Goal: Transaction & Acquisition: Purchase product/service

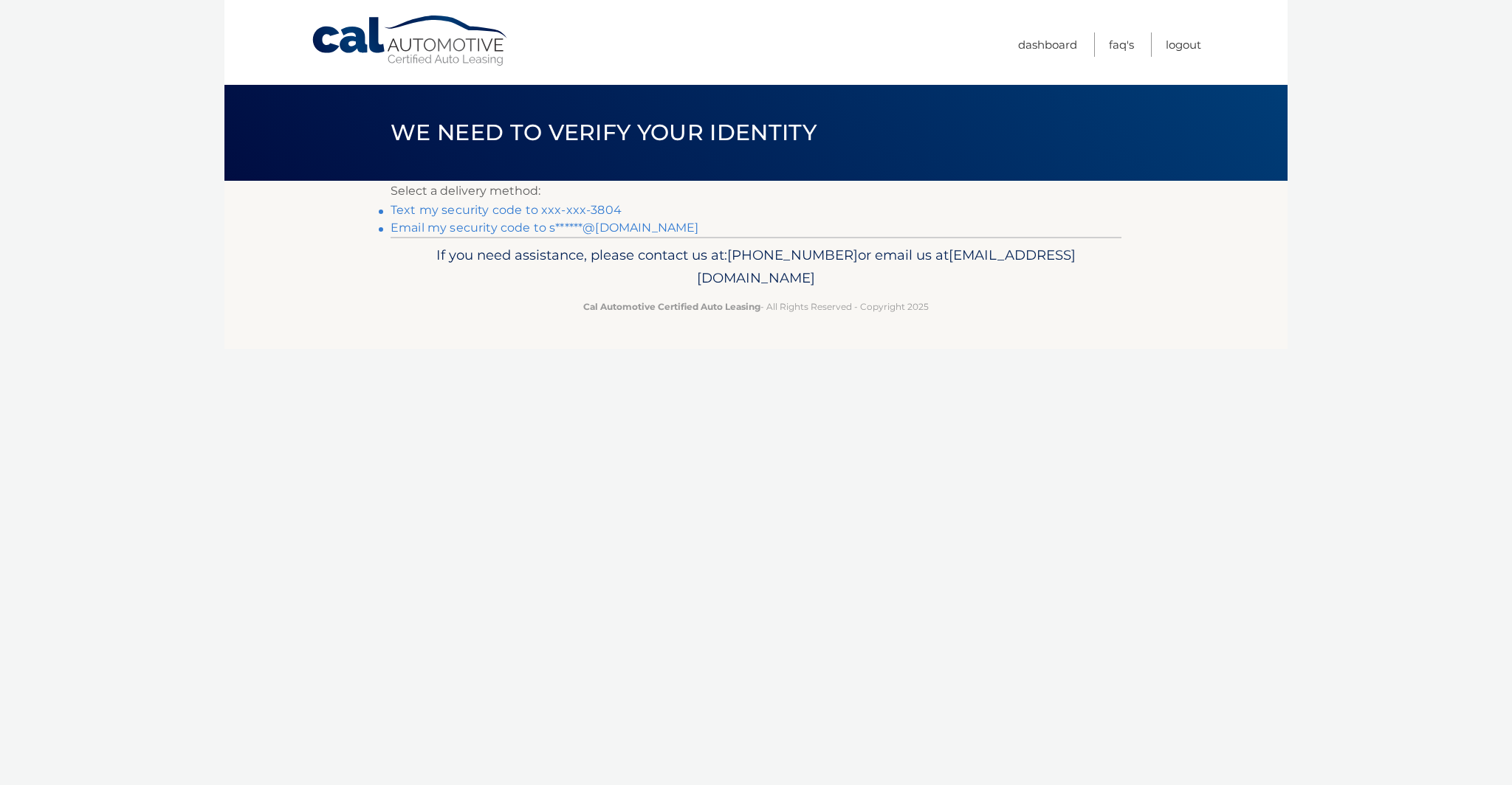
click at [423, 229] on link "Email my security code to s******@[DOMAIN_NAME]" at bounding box center [545, 227] width 309 height 14
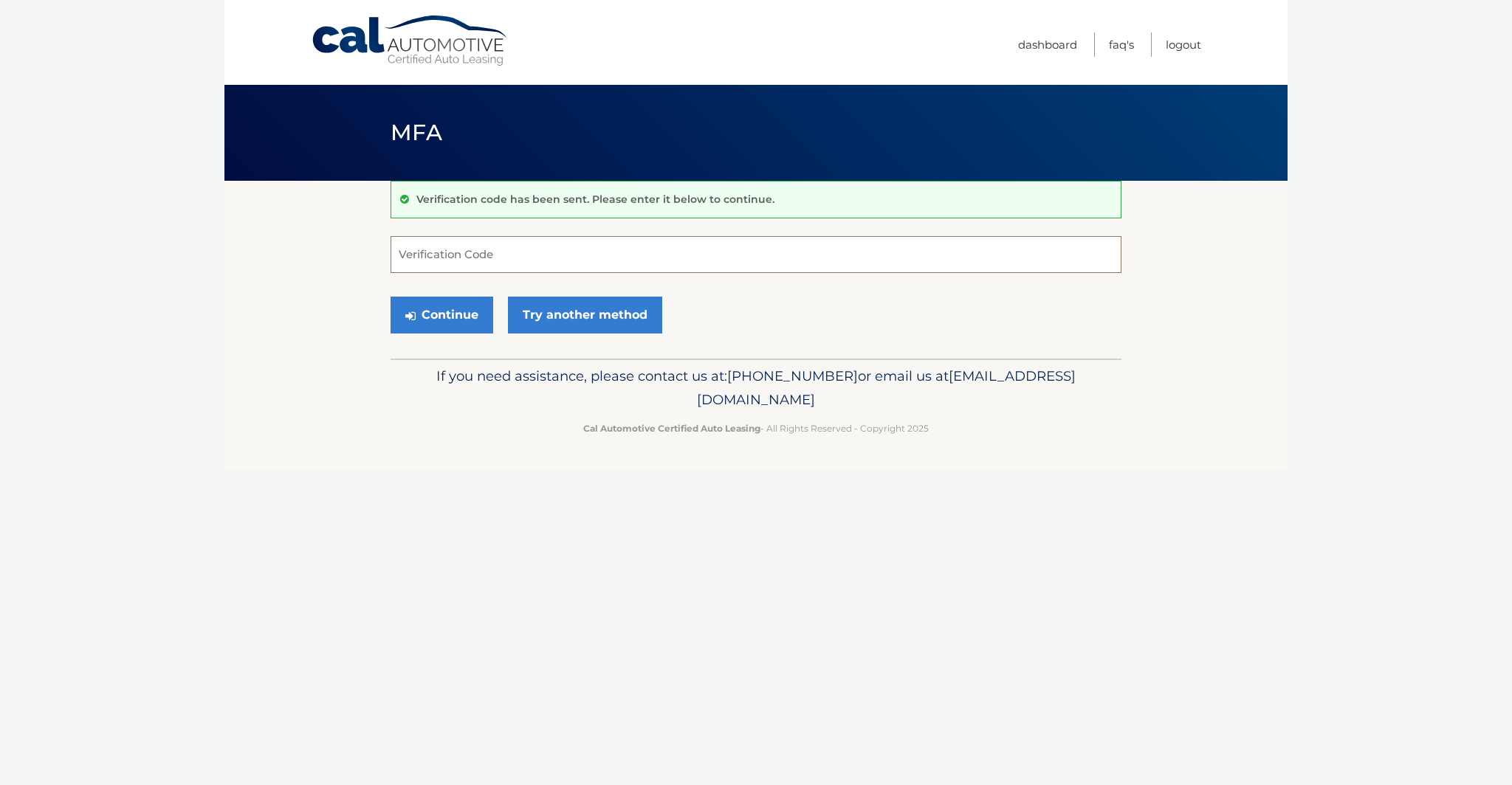
click at [494, 249] on input "Verification Code" at bounding box center [756, 255] width 731 height 37
type input "744153"
click at [450, 310] on button "Continue" at bounding box center [441, 314] width 103 height 37
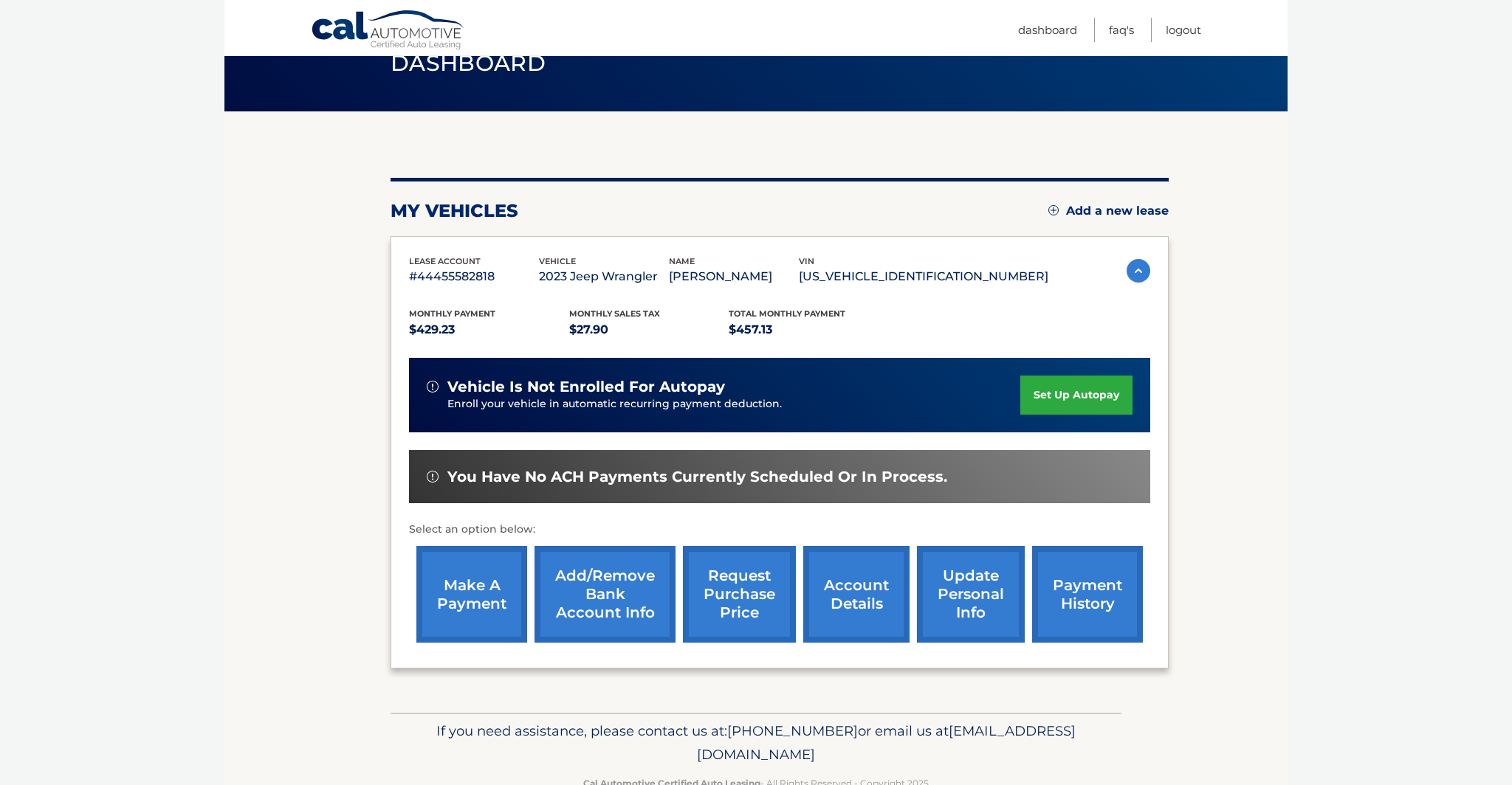
scroll to position [76, 0]
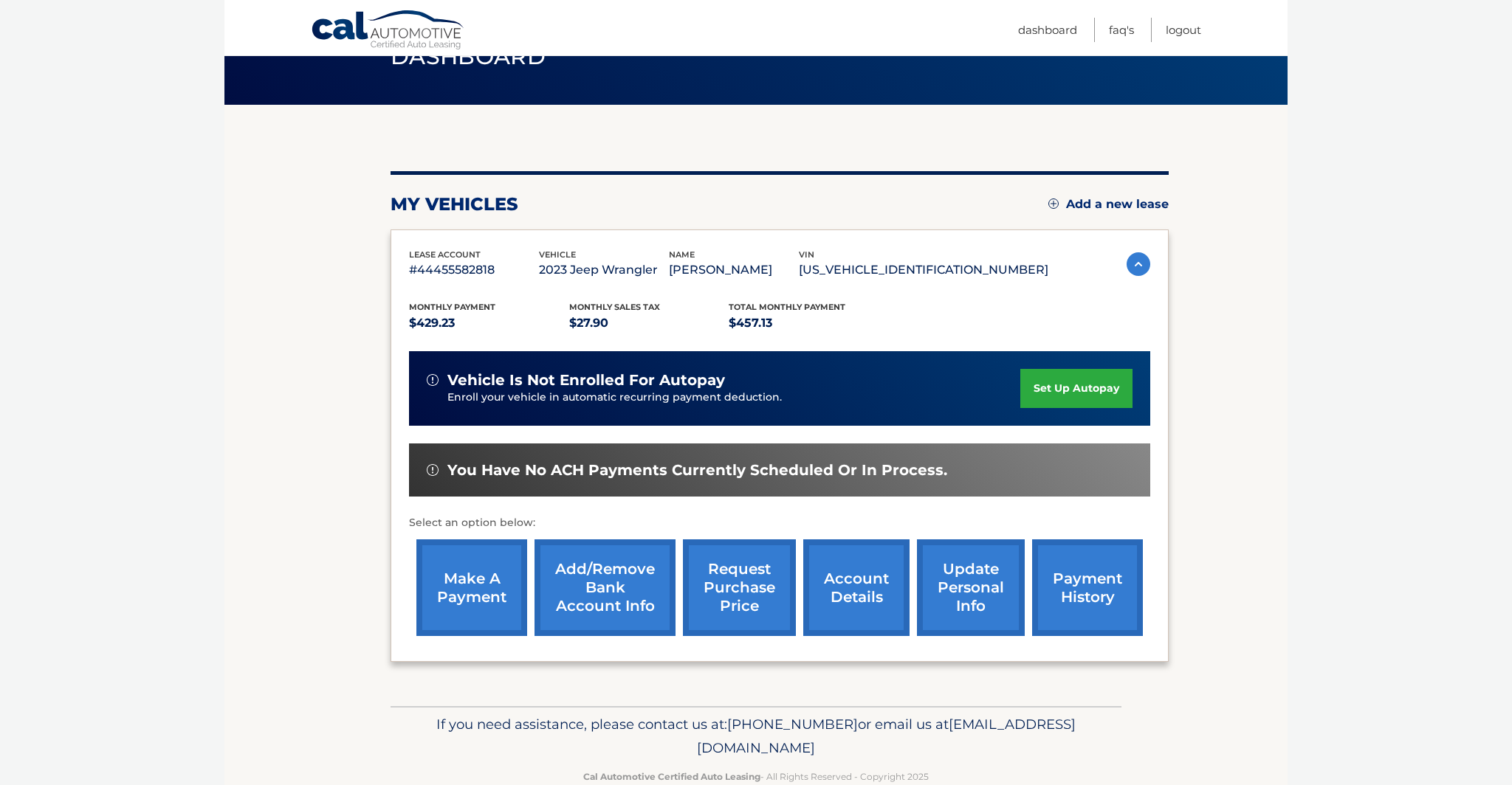
click at [457, 602] on link "make a payment" at bounding box center [471, 588] width 111 height 97
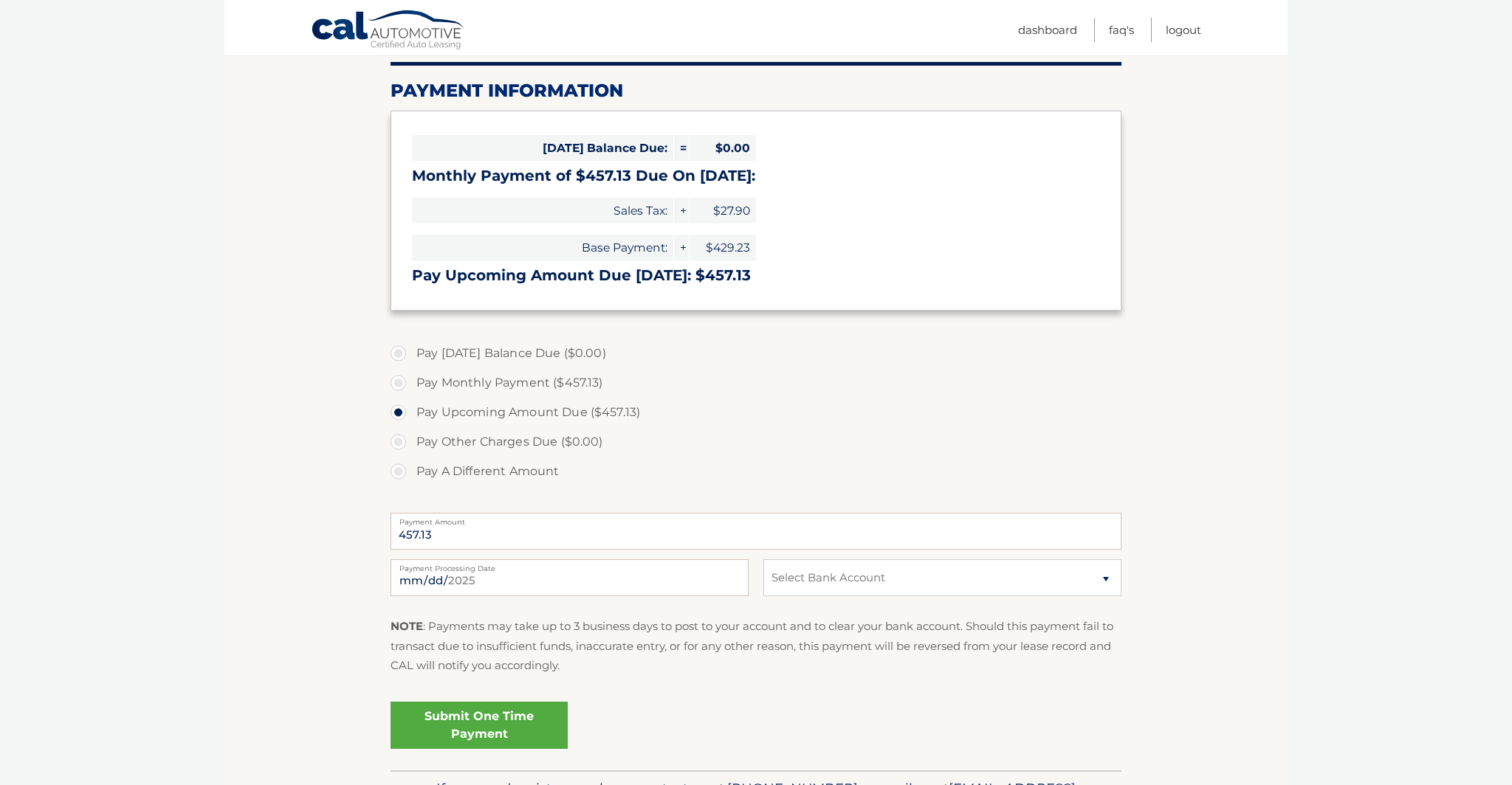
scroll to position [182, 0]
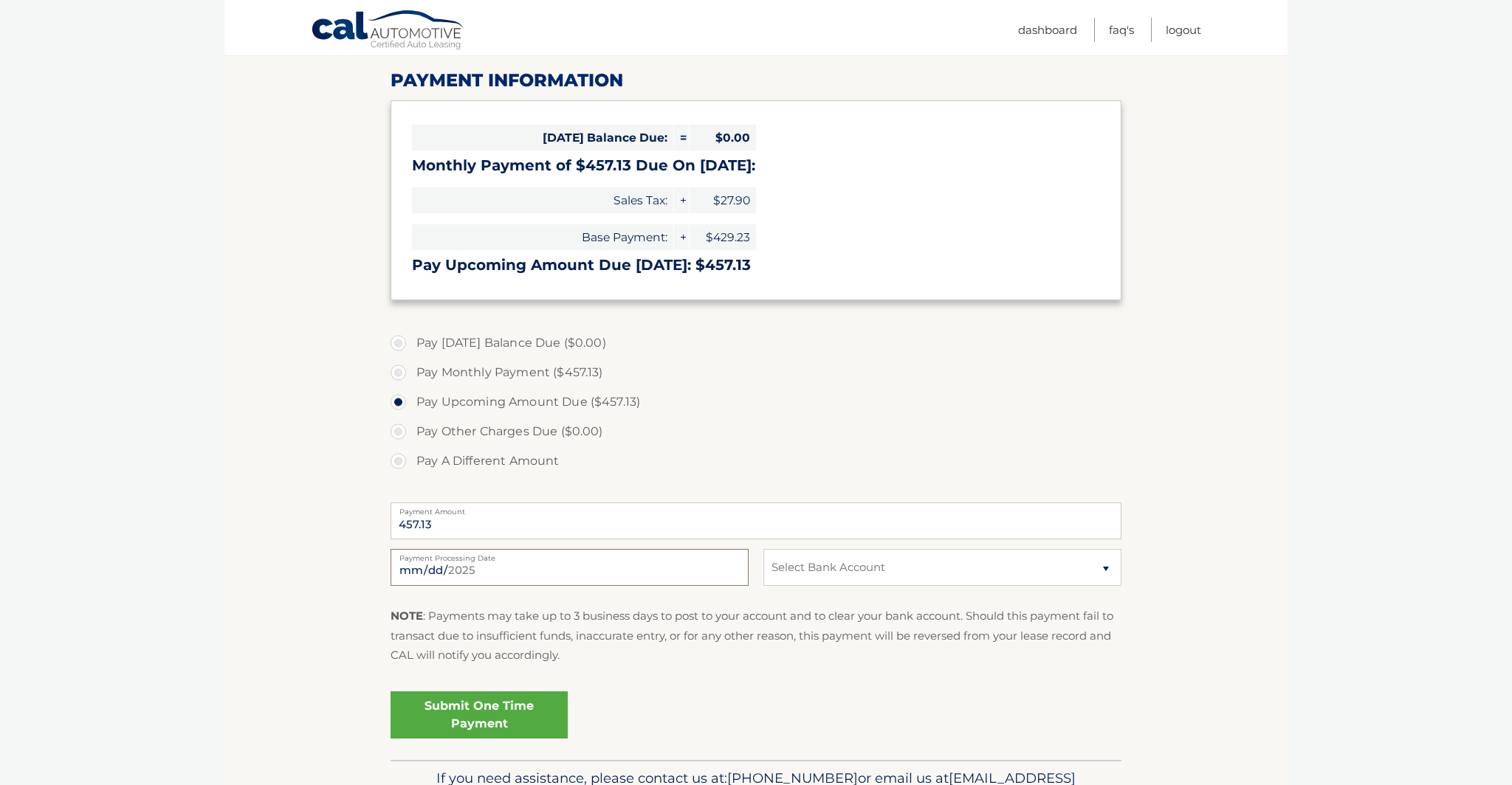
click at [515, 569] on input "[DATE]" at bounding box center [569, 567] width 358 height 37
type input "[DATE]"
click at [894, 573] on select "Select Bank Account Checking [PERSON_NAME] FARGO BANK *****5729 Checking [PERSO…" at bounding box center [942, 567] width 358 height 37
select select "Y2NiZDMyMjctNTRlMC00MzkzLTgxZGYtZDRiNTdjZTZmMDUw"
click at [763, 549] on select "Select Bank Account Checking [PERSON_NAME] FARGO BANK *****5729 Checking [PERSO…" at bounding box center [942, 567] width 358 height 37
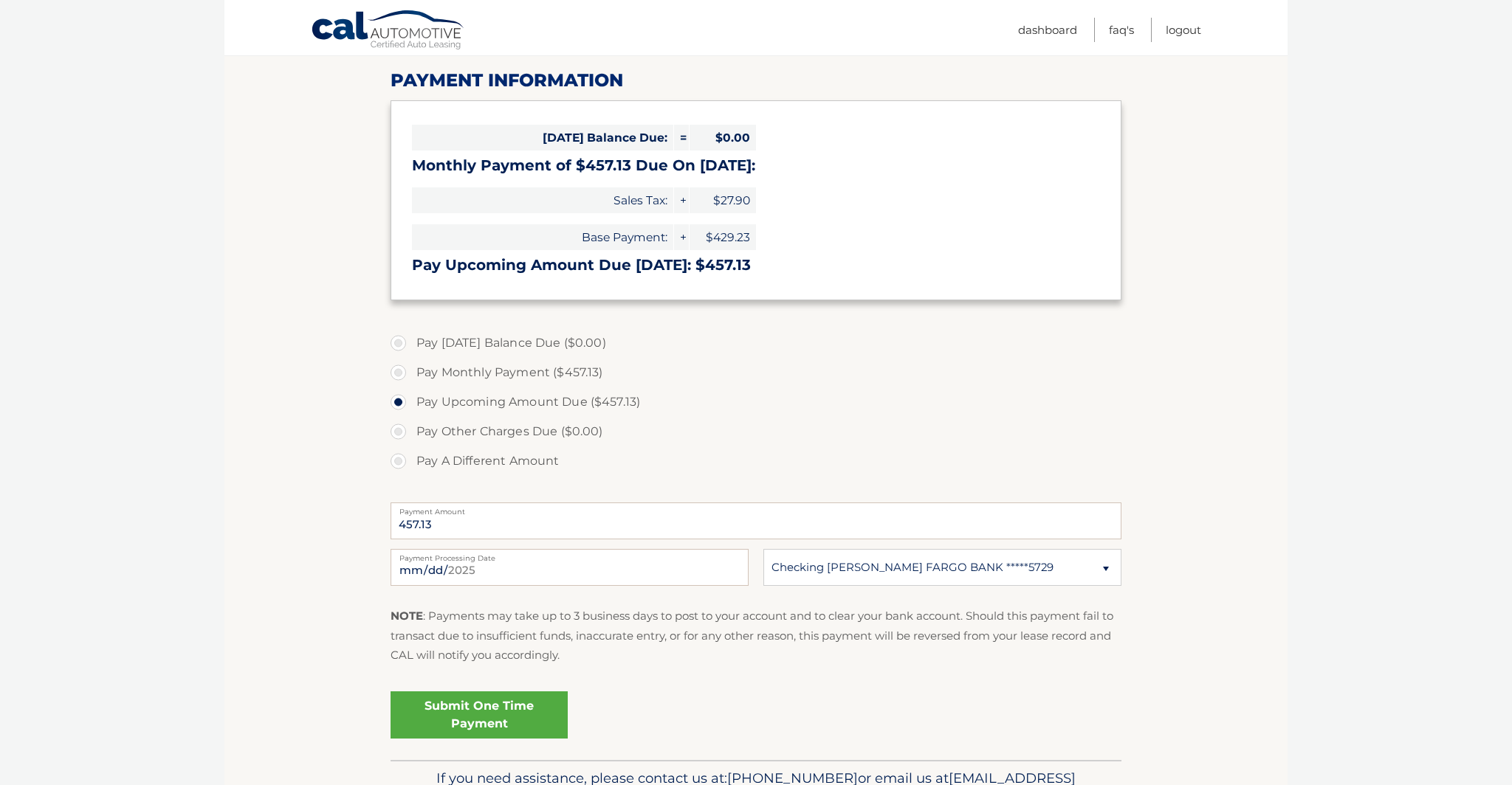
click at [475, 712] on link "Submit One Time Payment" at bounding box center [479, 715] width 177 height 48
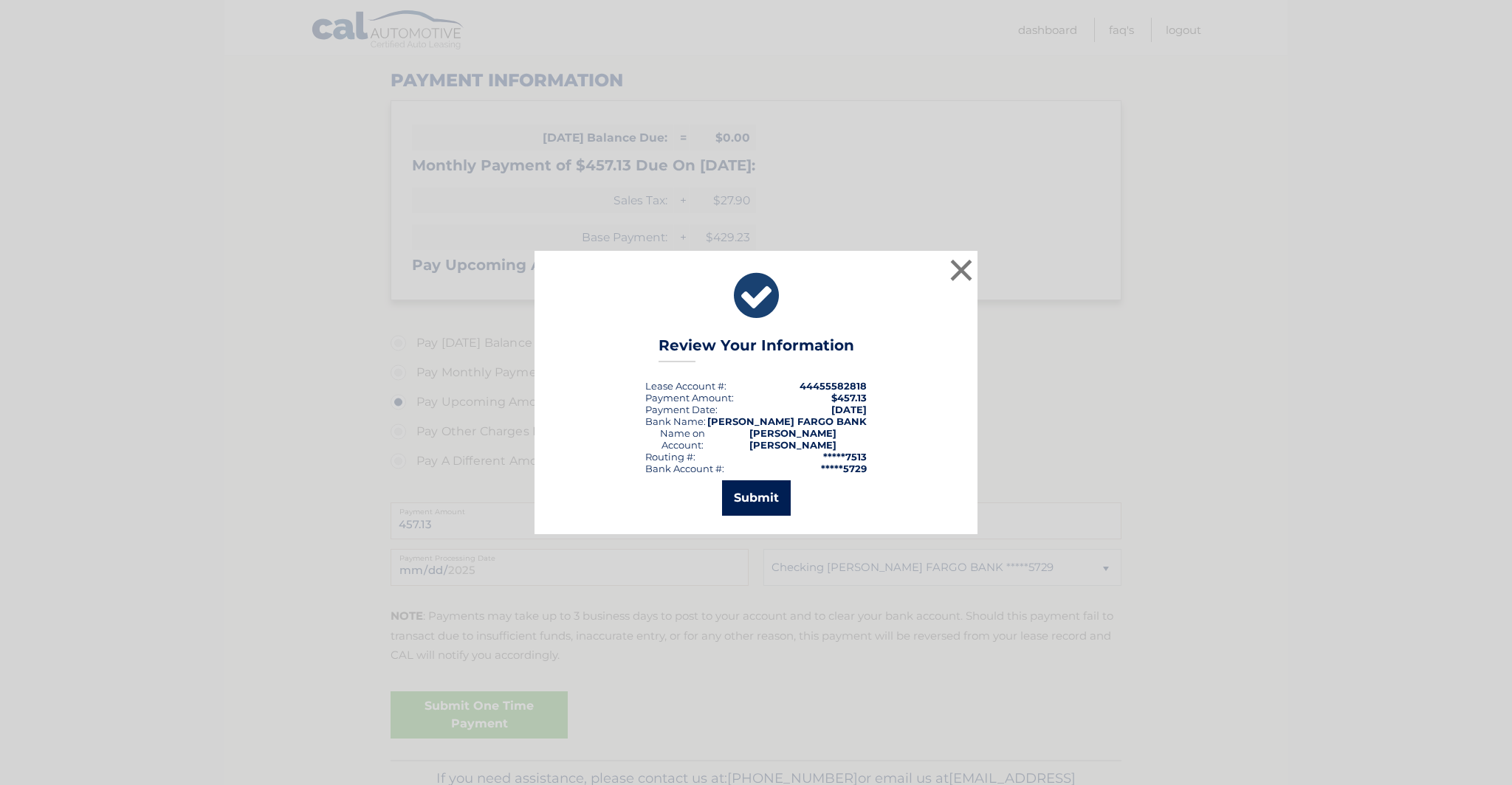
click at [748, 487] on button "Submit" at bounding box center [756, 498] width 69 height 35
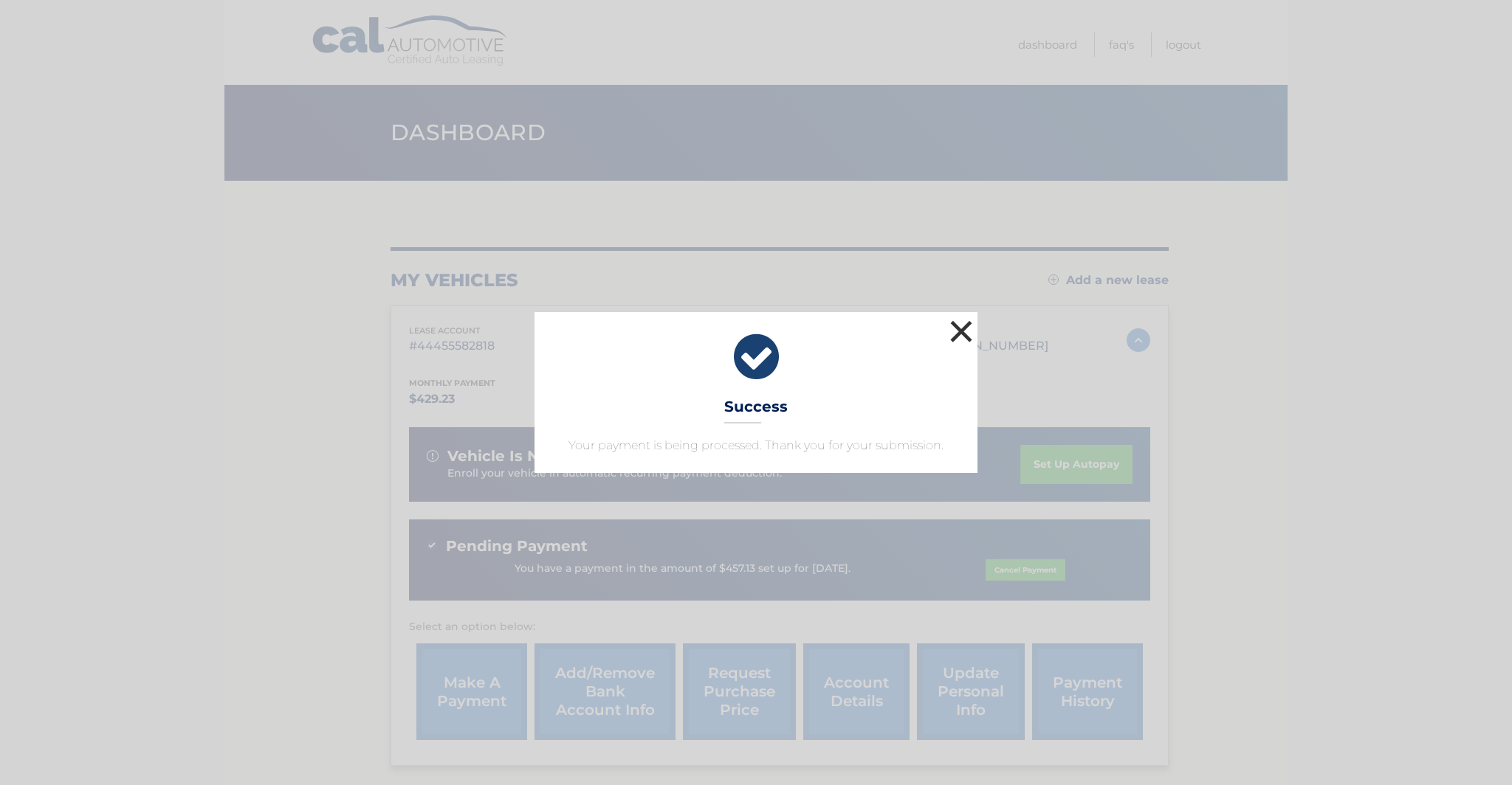
click at [957, 328] on button "×" at bounding box center [961, 332] width 30 height 30
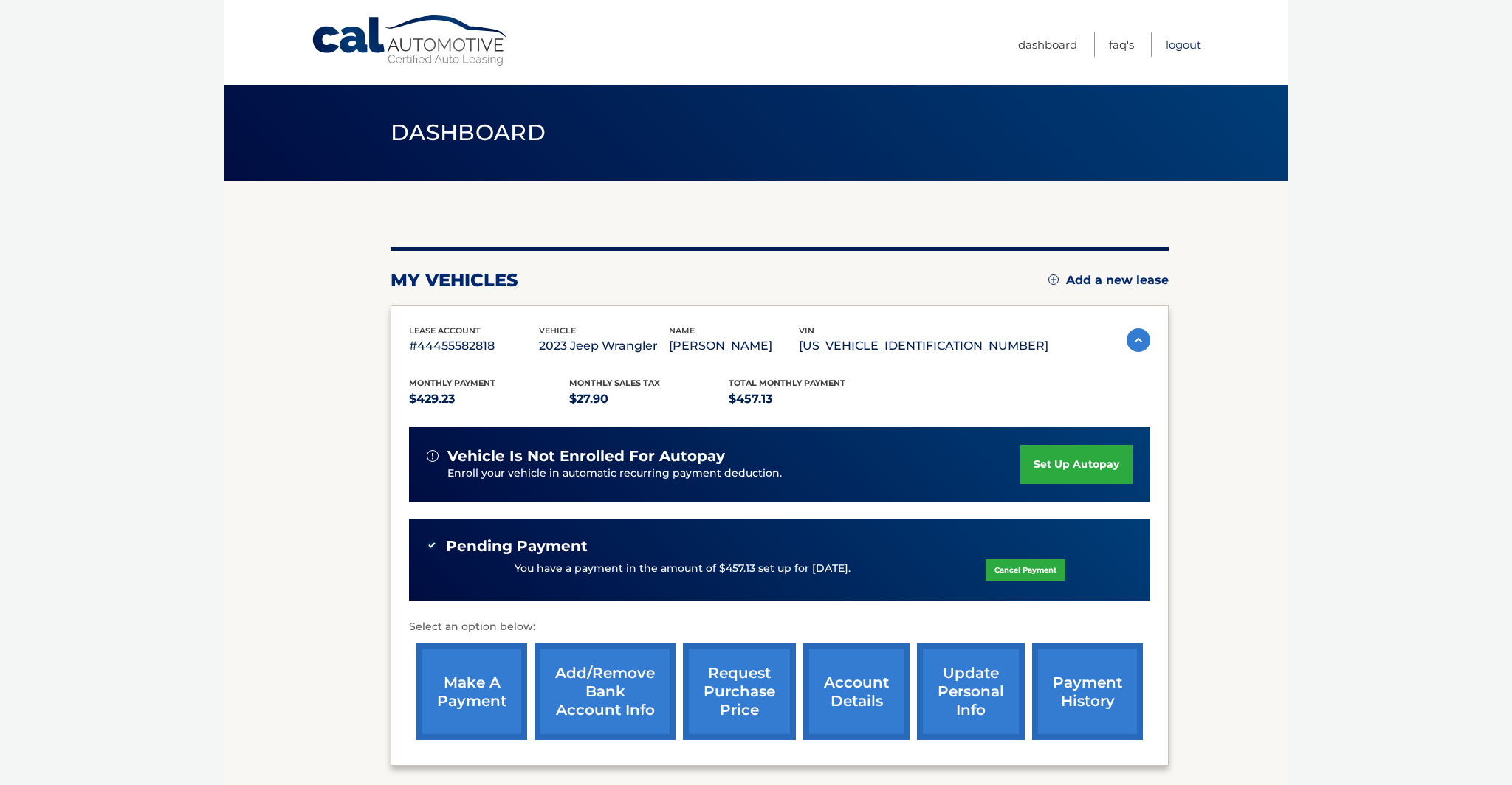
click at [1183, 40] on link "Logout" at bounding box center [1183, 45] width 35 height 25
